Goal: Book appointment/travel/reservation

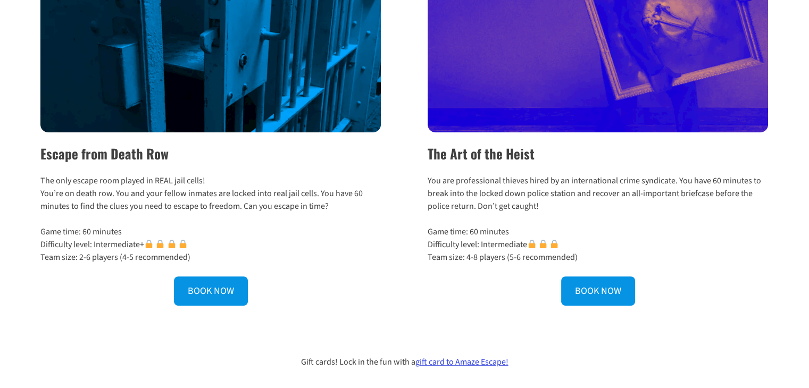
scroll to position [555, 0]
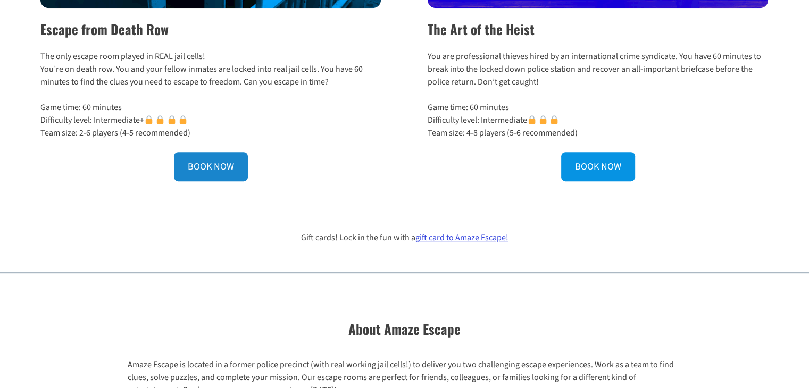
click at [215, 173] on link "BOOK NOW" at bounding box center [211, 166] width 74 height 29
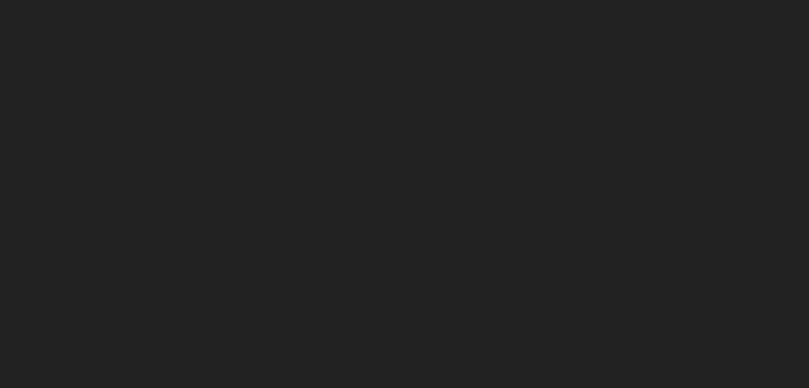
scroll to position [205, 0]
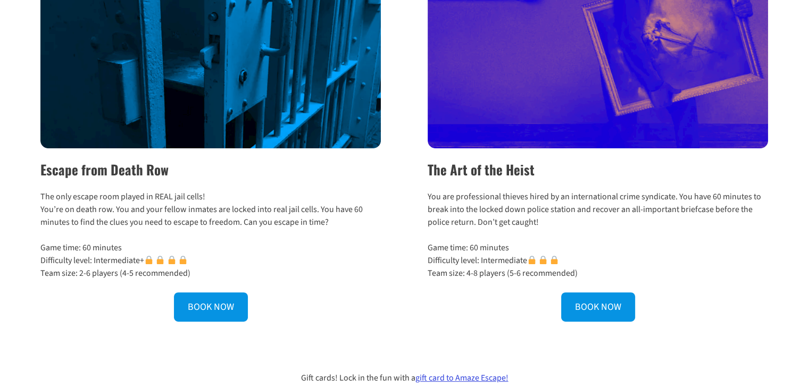
scroll to position [414, 0]
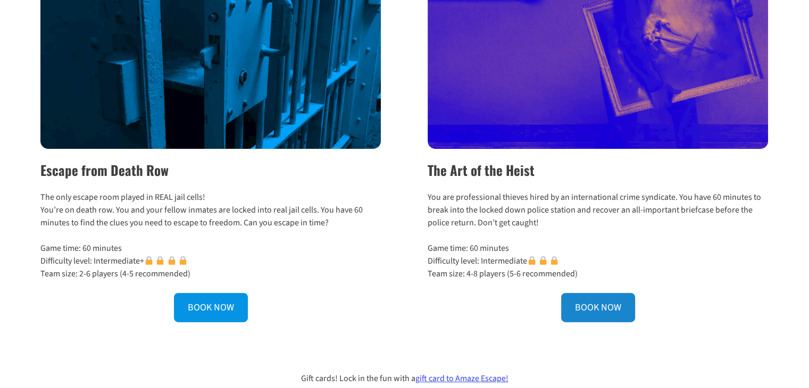
click at [599, 301] on link "BOOK NOW" at bounding box center [598, 307] width 74 height 29
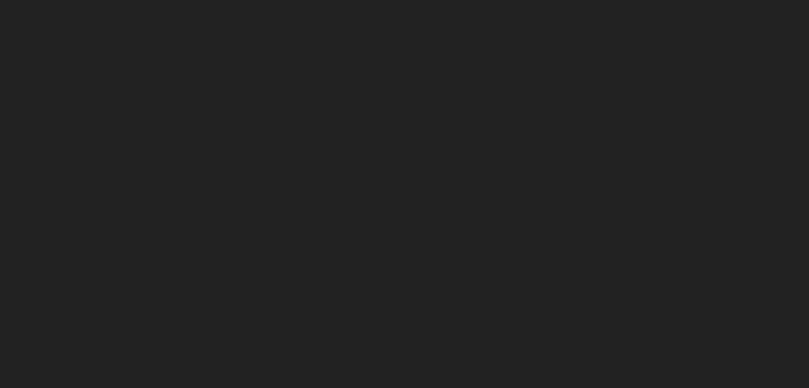
scroll to position [48, 0]
